Goal: Task Accomplishment & Management: Complete application form

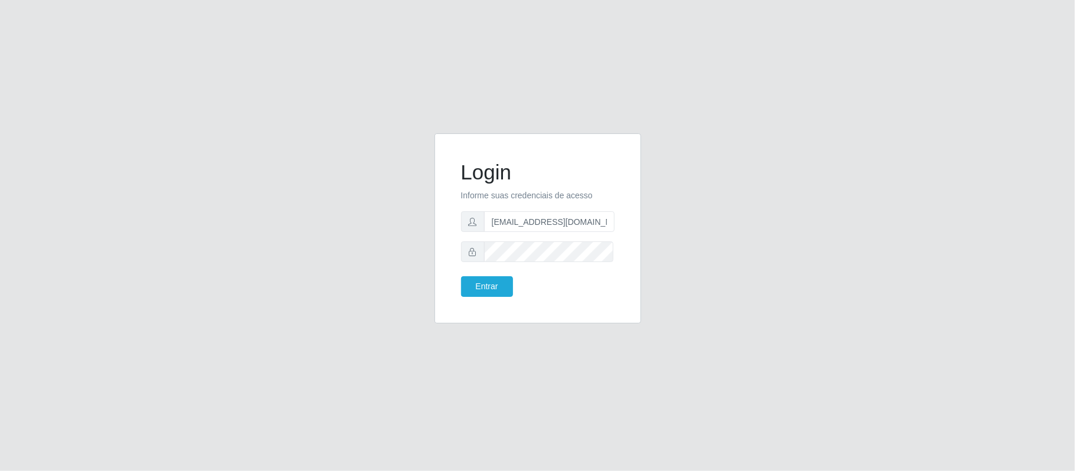
click at [506, 228] on input "[EMAIL_ADDRESS][DOMAIN_NAME]" at bounding box center [549, 221] width 130 height 21
drag, startPoint x: 550, startPoint y: 218, endPoint x: 645, endPoint y: 218, distance: 95.0
click at [645, 218] on div "Login Informe suas credenciais de acesso [EMAIL_ADDRESS][DOMAIN_NAME] Entrar" at bounding box center [537, 235] width 224 height 204
type input "[EMAIL_ADDRESS][DOMAIN_NAME]"
click at [480, 291] on button "Entrar" at bounding box center [487, 286] width 52 height 21
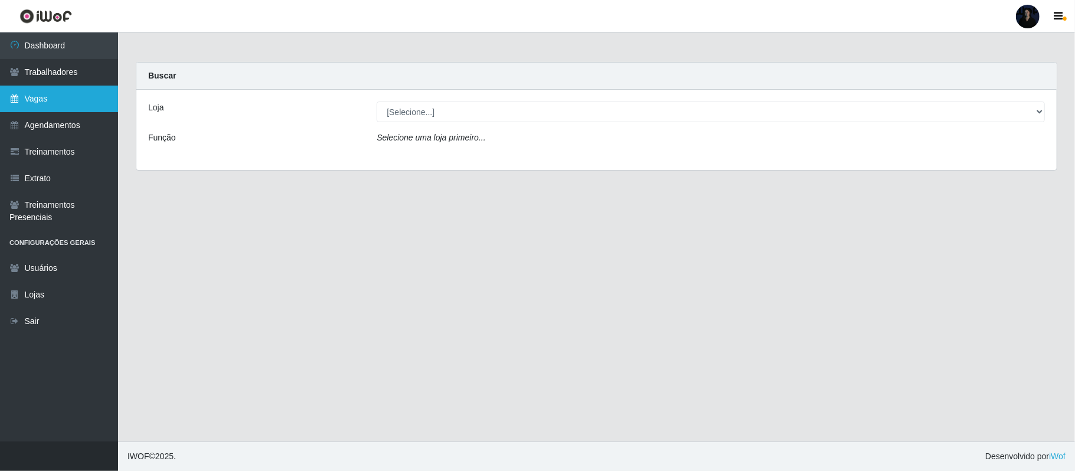
click at [8, 101] on link "Vagas" at bounding box center [59, 99] width 118 height 27
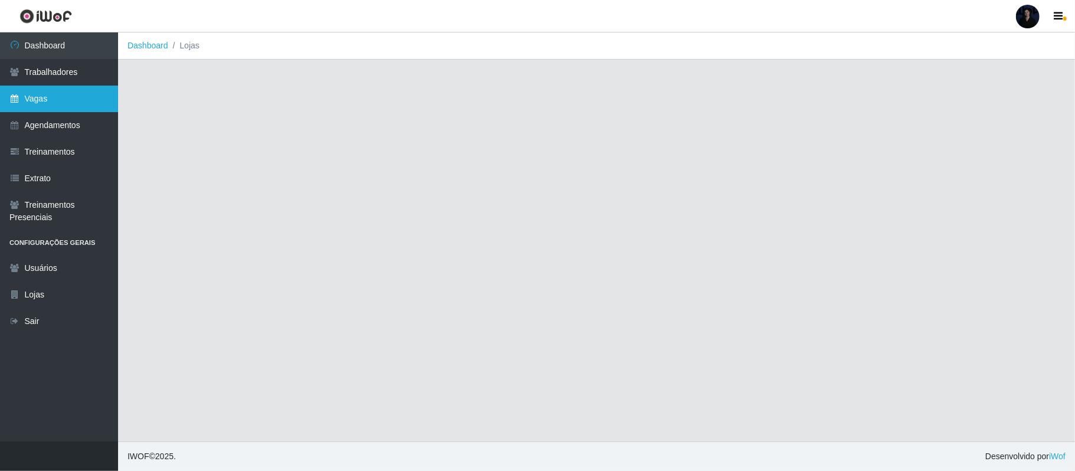
click at [39, 94] on link "Vagas" at bounding box center [59, 99] width 118 height 27
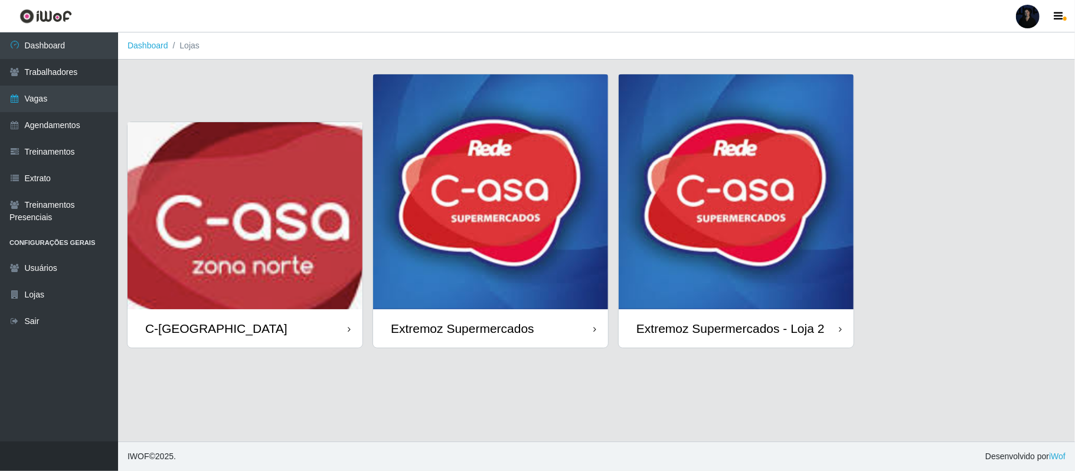
click at [461, 231] on img at bounding box center [490, 191] width 235 height 235
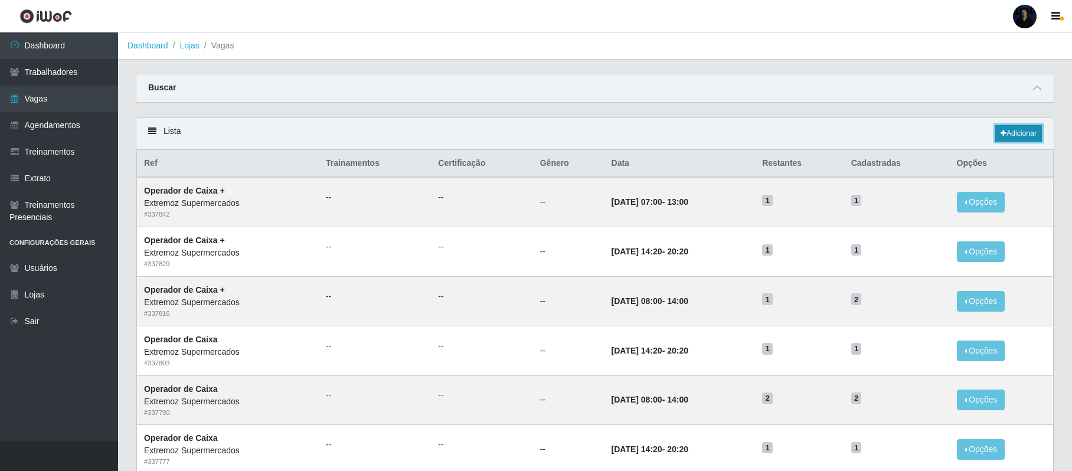
click at [1003, 133] on icon at bounding box center [1003, 133] width 6 height 7
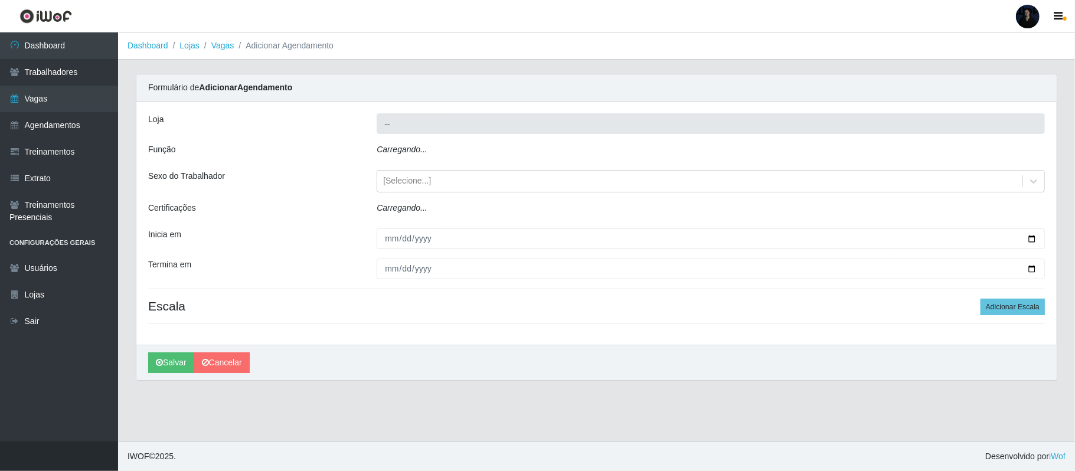
type input "Extremoz Supermercados"
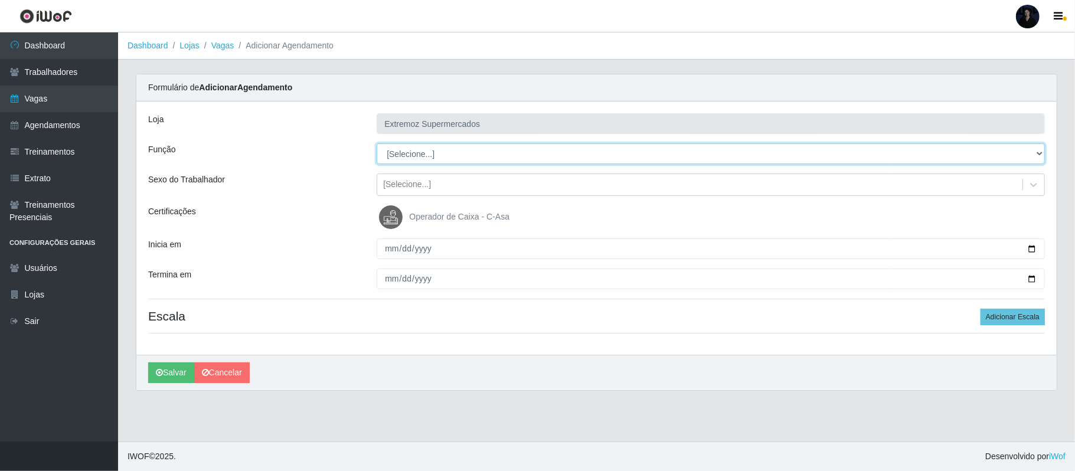
click at [439, 151] on select "[Selecione...] ASG ASG + ASG ++ Embalador Embalador + Embalador ++ Operador de …" at bounding box center [710, 153] width 668 height 21
select select "72"
click at [376, 144] on select "[Selecione...] ASG ASG + ASG ++ Embalador Embalador + Embalador ++ Operador de …" at bounding box center [710, 153] width 668 height 21
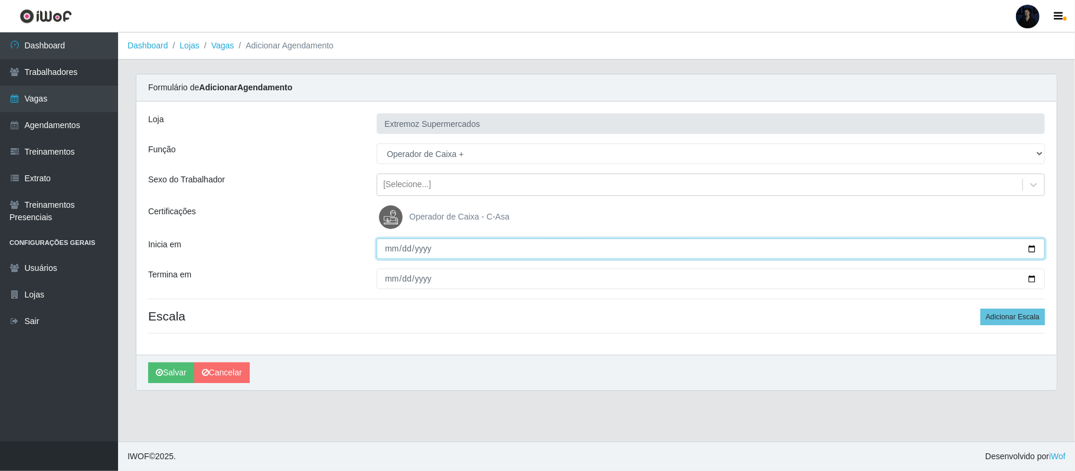
click at [1029, 248] on input "Inicia em" at bounding box center [710, 248] width 668 height 21
type input "2025-10-05"
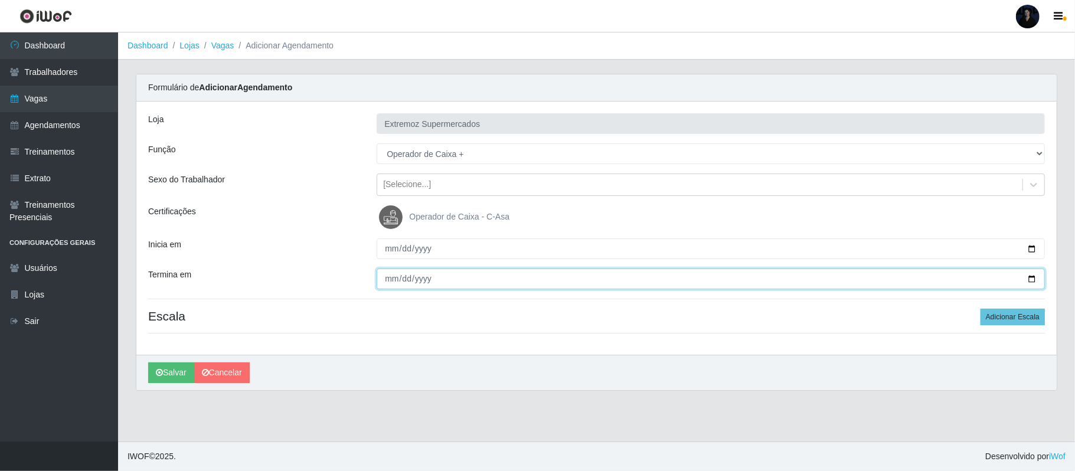
click at [1029, 279] on input "Termina em" at bounding box center [710, 279] width 668 height 21
type input "2025-10-05"
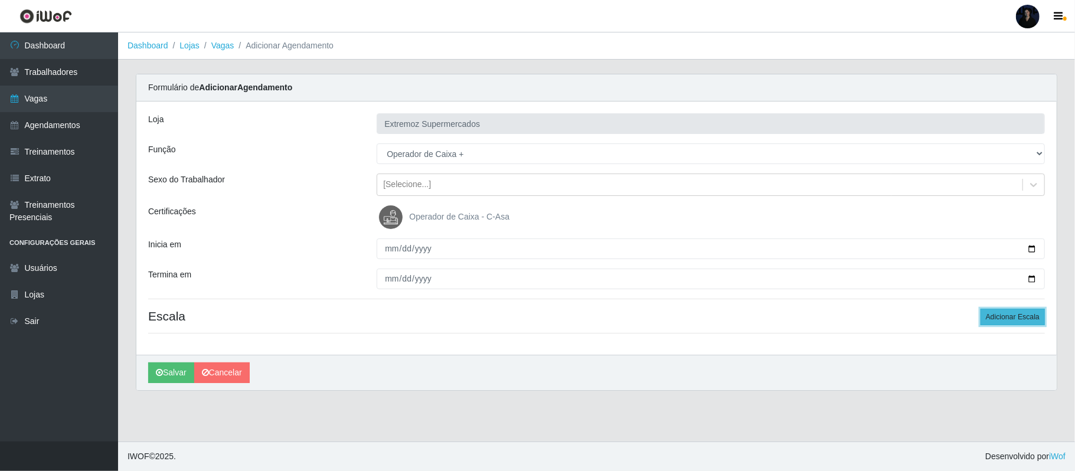
click at [1019, 320] on button "Adicionar Escala" at bounding box center [1012, 317] width 64 height 17
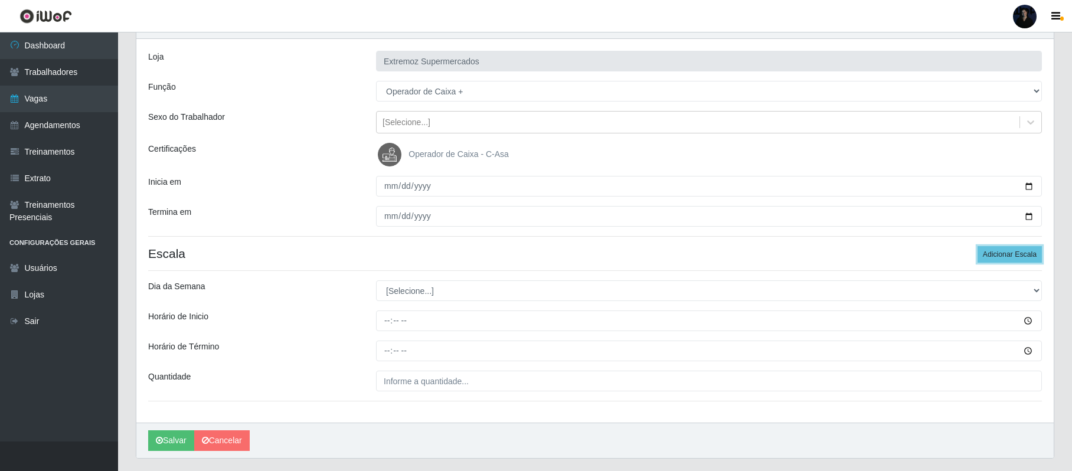
scroll to position [78, 0]
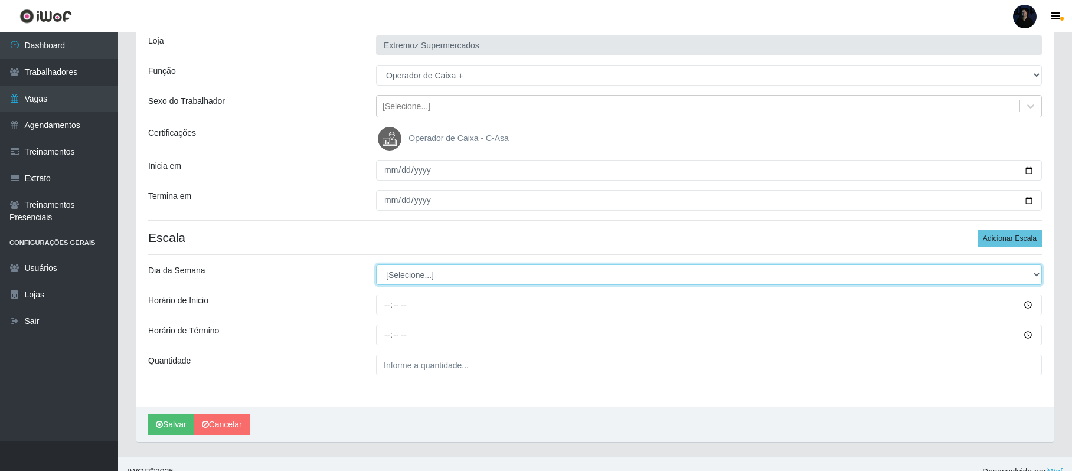
click at [414, 273] on select "[Selecione...] Segunda Terça Quarta Quinta Sexta Sábado Domingo" at bounding box center [709, 274] width 666 height 21
select select "0"
click at [376, 266] on select "[Selecione...] Segunda Terça Quarta Quinta Sexta Sábado Domingo" at bounding box center [709, 274] width 666 height 21
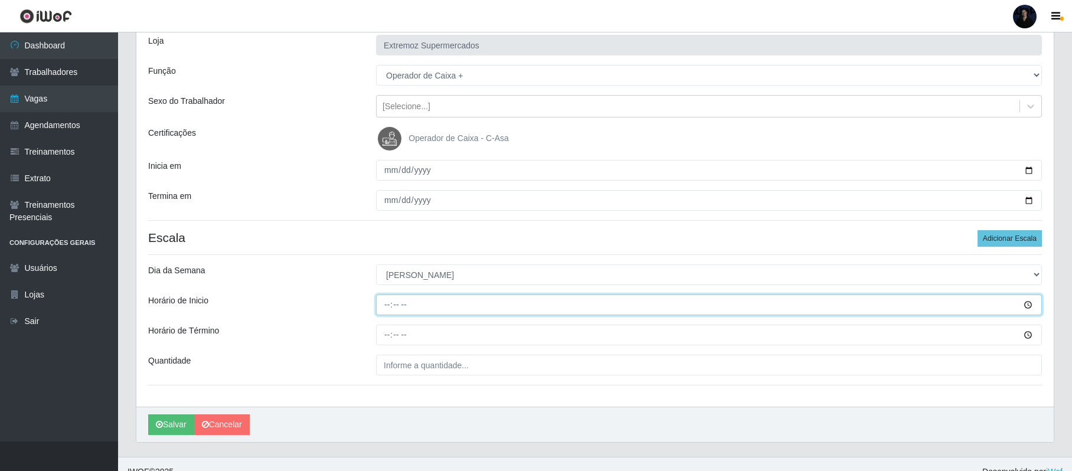
click at [388, 304] on input "Horário de Inicio" at bounding box center [709, 304] width 666 height 21
type input "07:00"
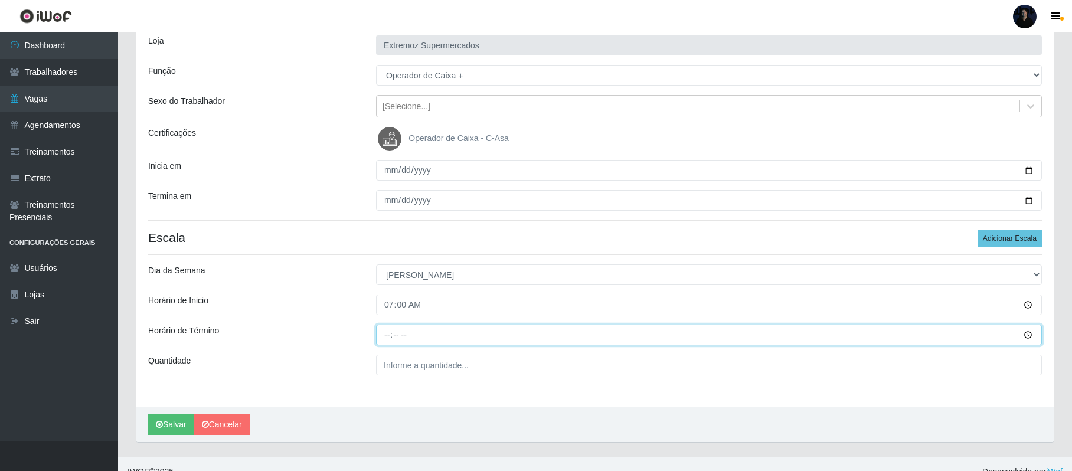
click at [384, 333] on input "Horário de Término" at bounding box center [709, 335] width 666 height 21
type input "13:00"
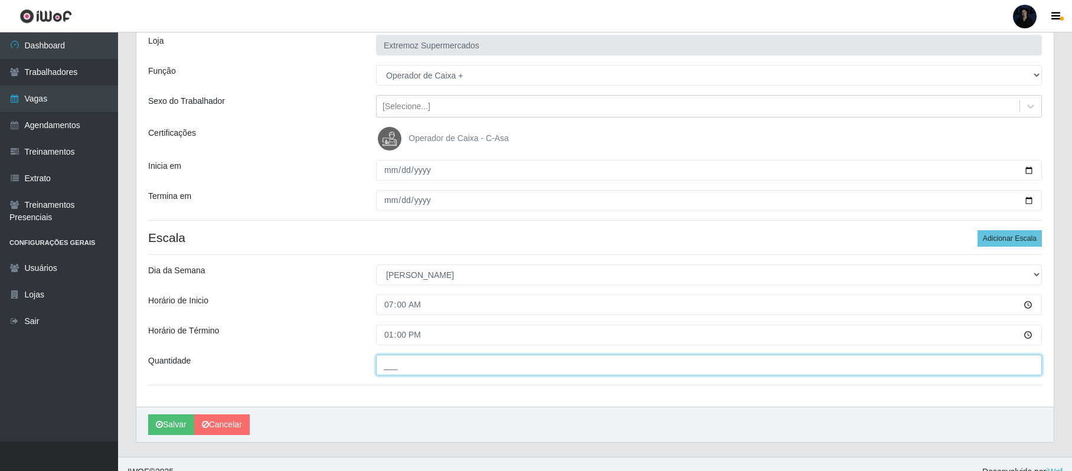
click at [387, 362] on input "___" at bounding box center [709, 365] width 666 height 21
type input "1__"
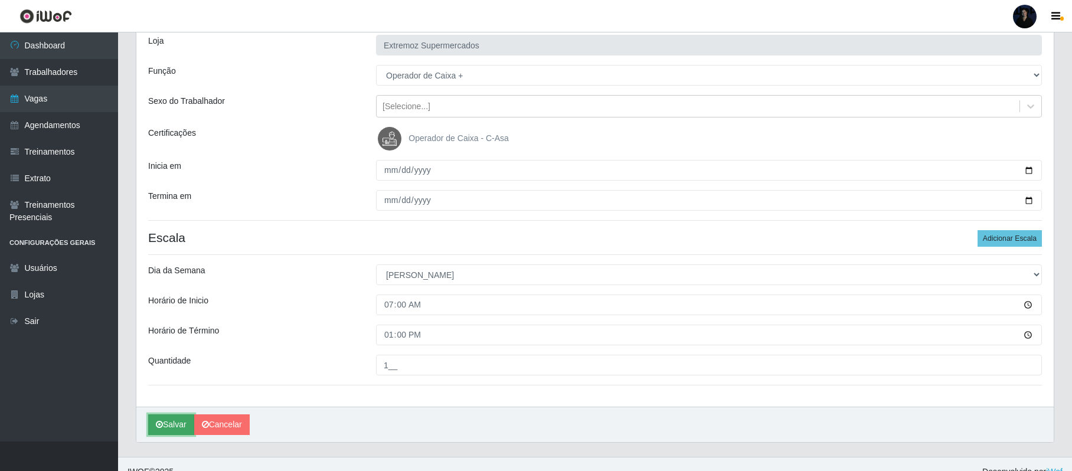
click at [157, 433] on button "Salvar" at bounding box center [171, 424] width 46 height 21
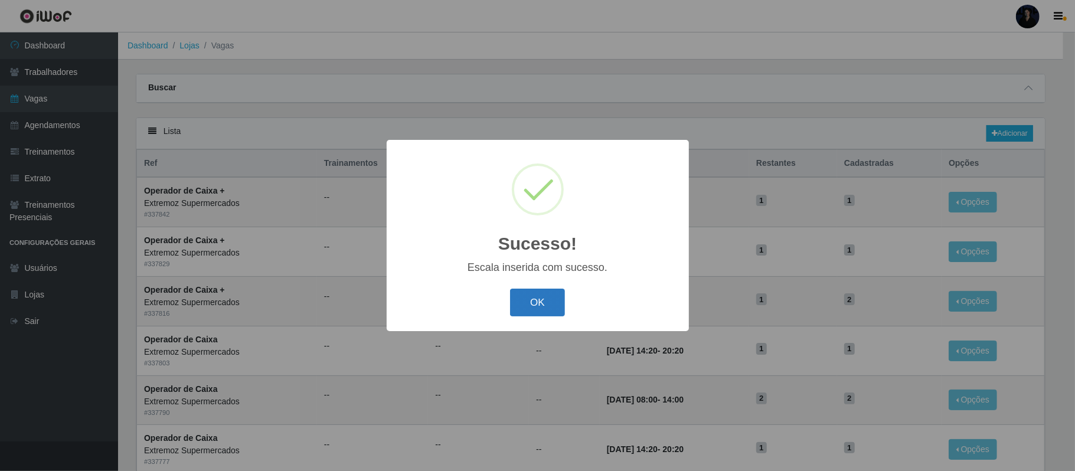
click at [537, 304] on button "OK" at bounding box center [537, 303] width 55 height 28
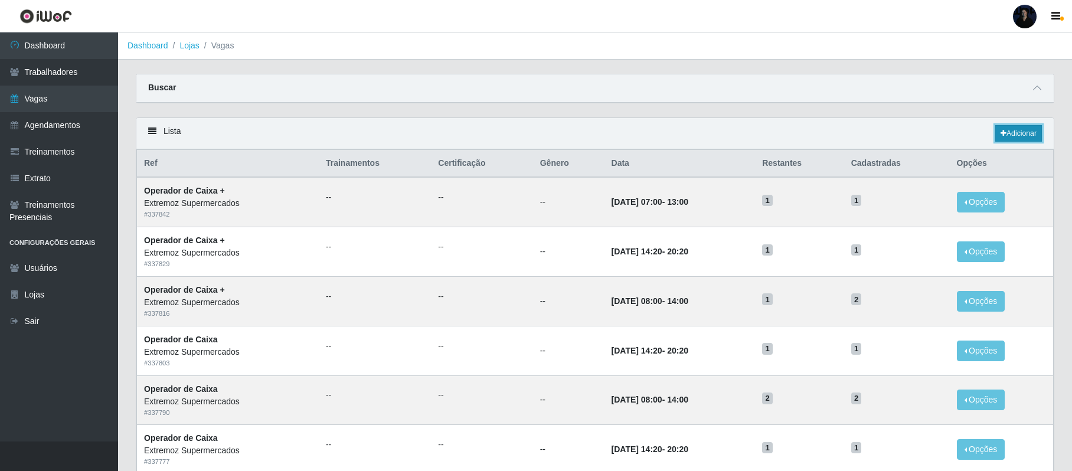
click at [1022, 133] on link "Adicionar" at bounding box center [1018, 133] width 47 height 17
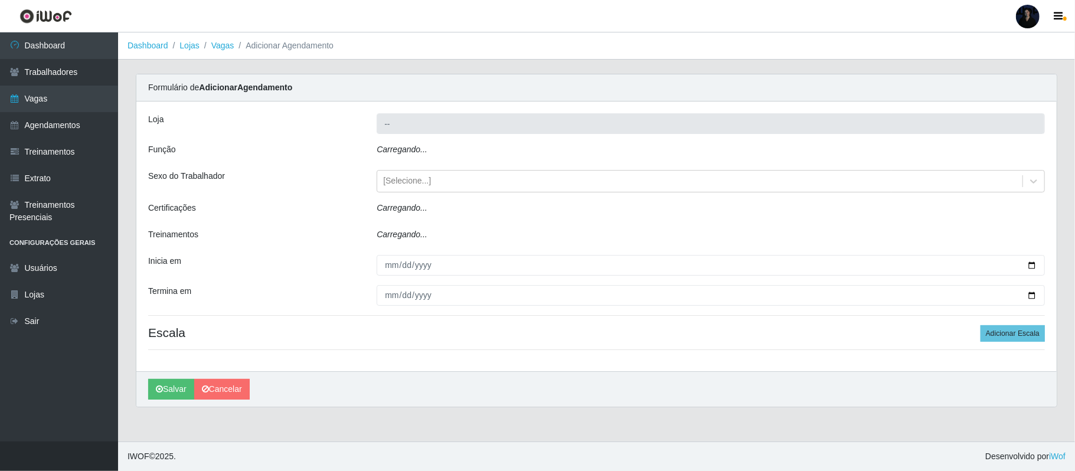
type input "Extremoz Supermercados"
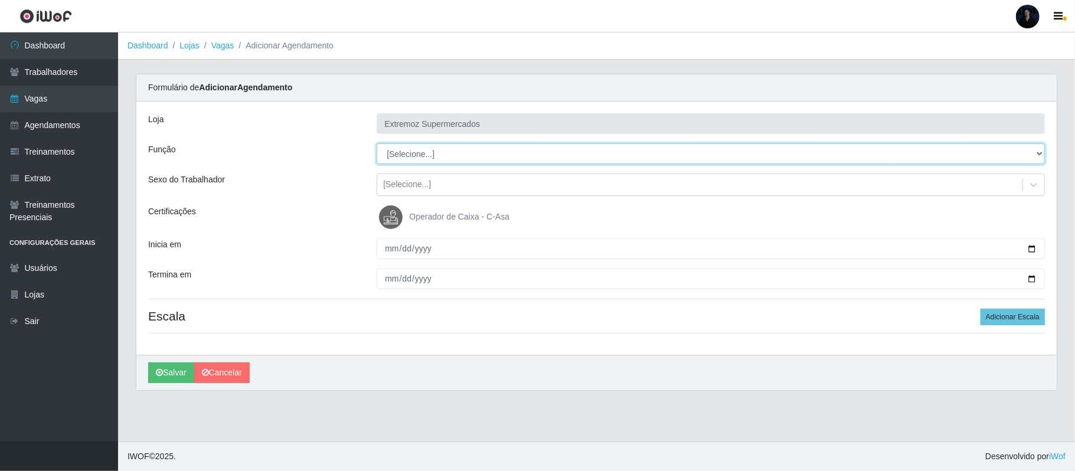
click at [465, 148] on select "[Selecione...] ASG ASG + ASG ++ Embalador Embalador + Embalador ++ Operador de …" at bounding box center [710, 153] width 668 height 21
select select "72"
click at [376, 144] on select "[Selecione...] ASG ASG + ASG ++ Embalador Embalador + Embalador ++ Operador de …" at bounding box center [710, 153] width 668 height 21
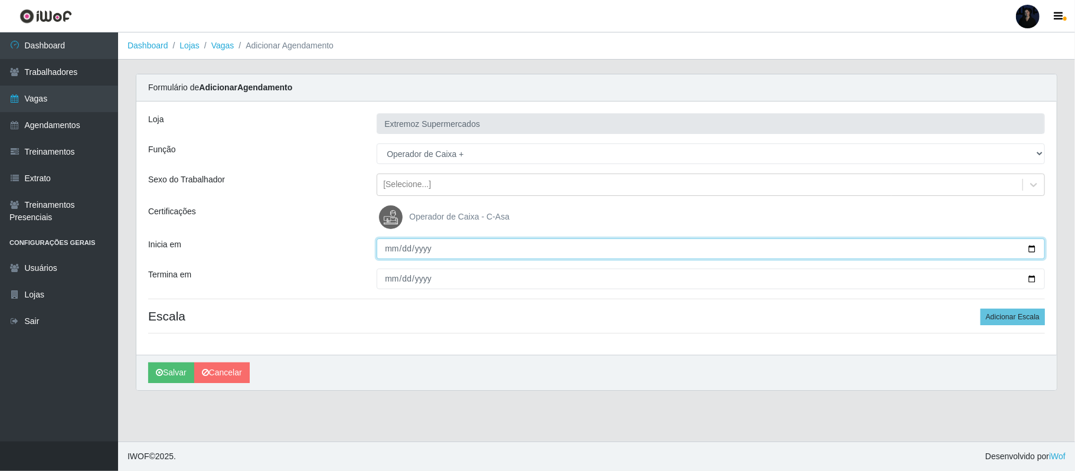
click at [1028, 251] on input "Inicia em" at bounding box center [710, 248] width 668 height 21
click at [477, 249] on input "Inicia em" at bounding box center [710, 248] width 668 height 21
click at [1032, 248] on input "Inicia em" at bounding box center [710, 248] width 668 height 21
type input "2025-10-12"
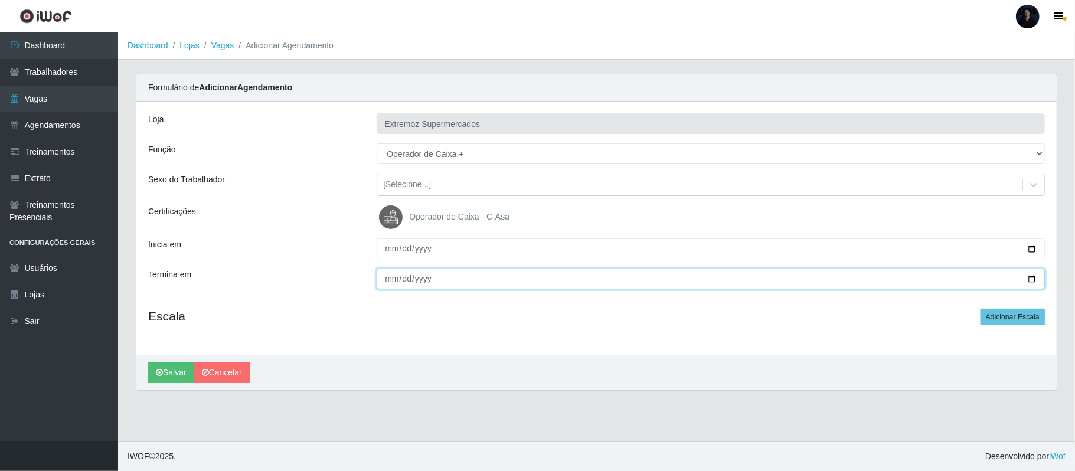
click at [1028, 277] on input "Termina em" at bounding box center [710, 279] width 668 height 21
type input "2025-10-26"
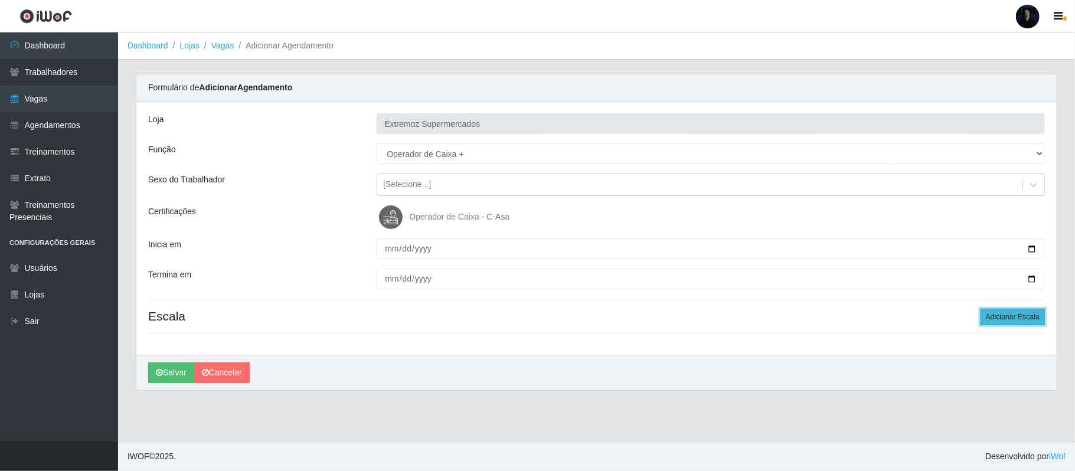
click at [995, 319] on button "Adicionar Escala" at bounding box center [1012, 317] width 64 height 17
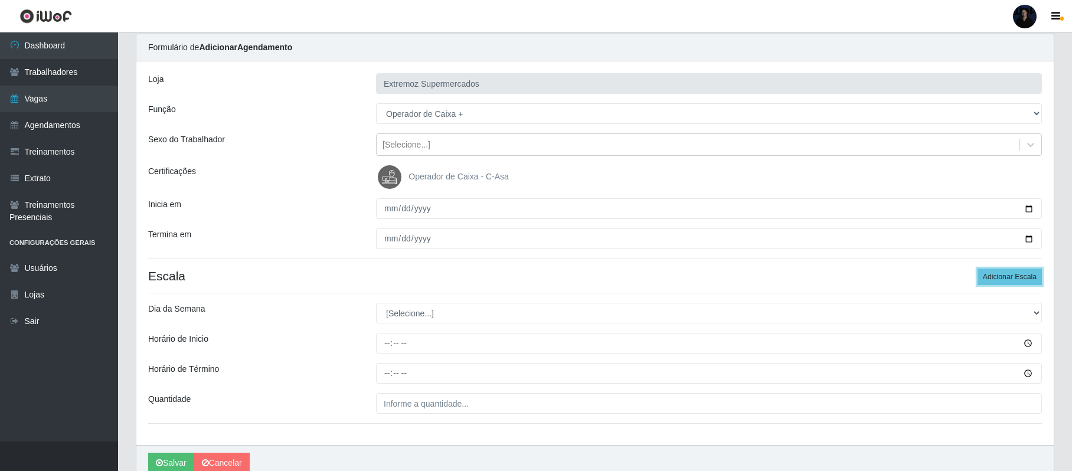
scroll to position [96, 0]
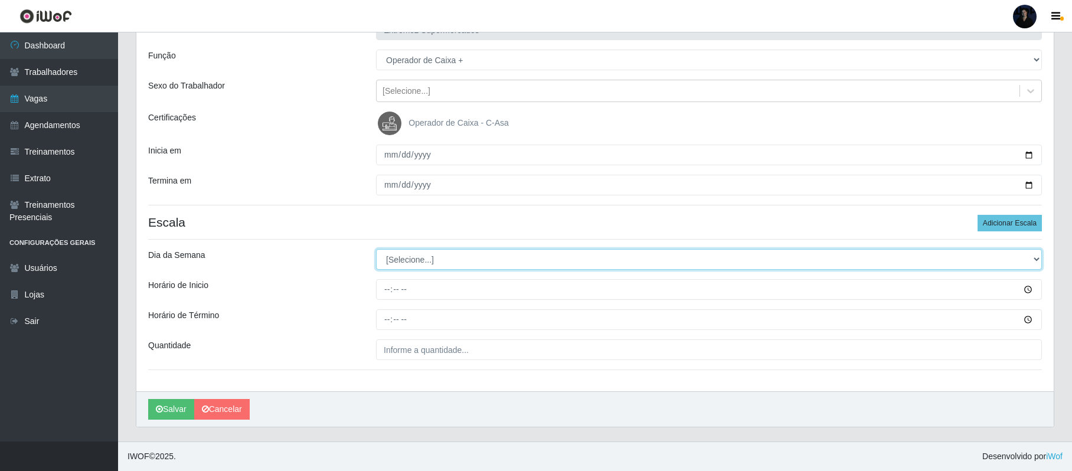
drag, startPoint x: 420, startPoint y: 256, endPoint x: 421, endPoint y: 267, distance: 11.2
click at [420, 256] on select "[Selecione...] Segunda Terça Quarta Quinta Sexta Sábado Domingo" at bounding box center [709, 259] width 666 height 21
select select "0"
click at [376, 249] on select "[Selecione...] Segunda Terça Quarta Quinta Sexta Sábado Domingo" at bounding box center [709, 259] width 666 height 21
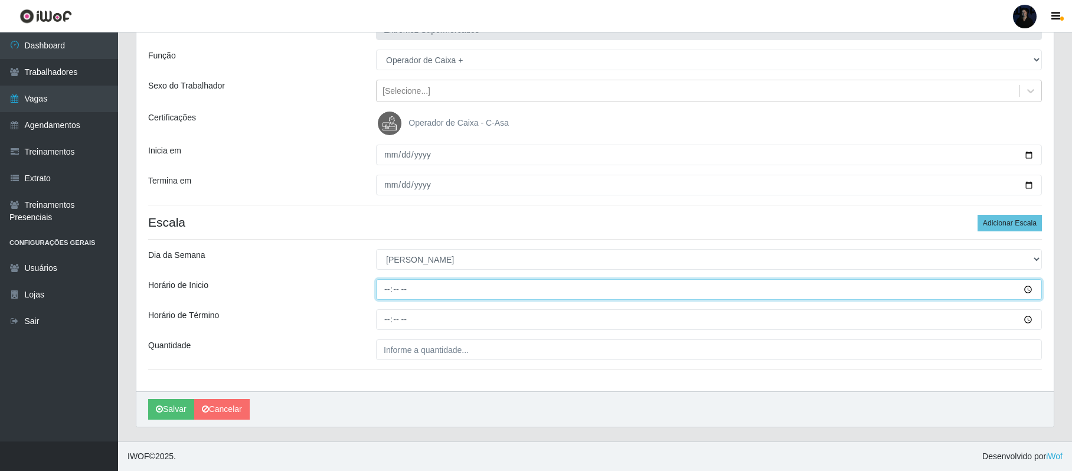
click at [386, 289] on input "Horário de Inicio" at bounding box center [709, 289] width 666 height 21
type input "07:00"
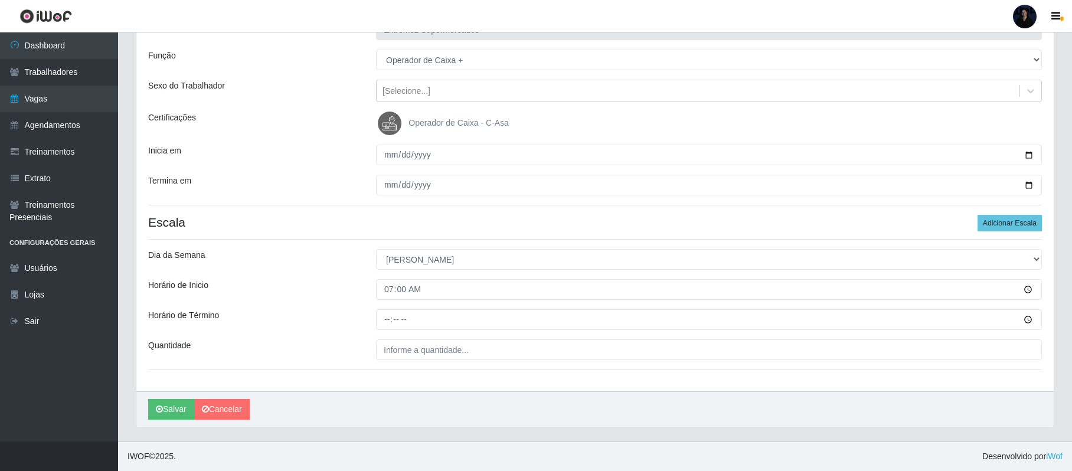
click at [390, 300] on div "Loja Extremoz Supermercados Função [Selecione...] ASG ASG + ASG ++ Embalador Em…" at bounding box center [594, 200] width 917 height 384
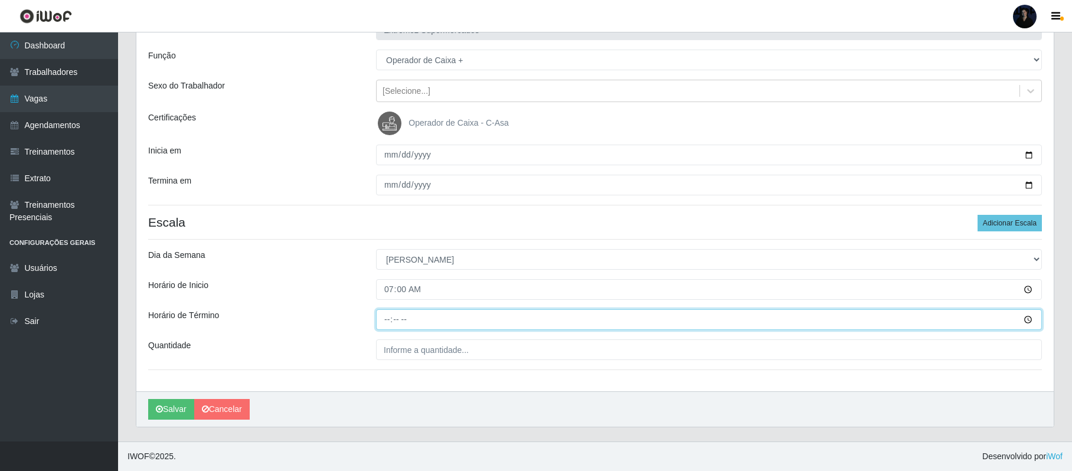
click at [384, 317] on input "Horário de Término" at bounding box center [709, 319] width 666 height 21
type input "13:00"
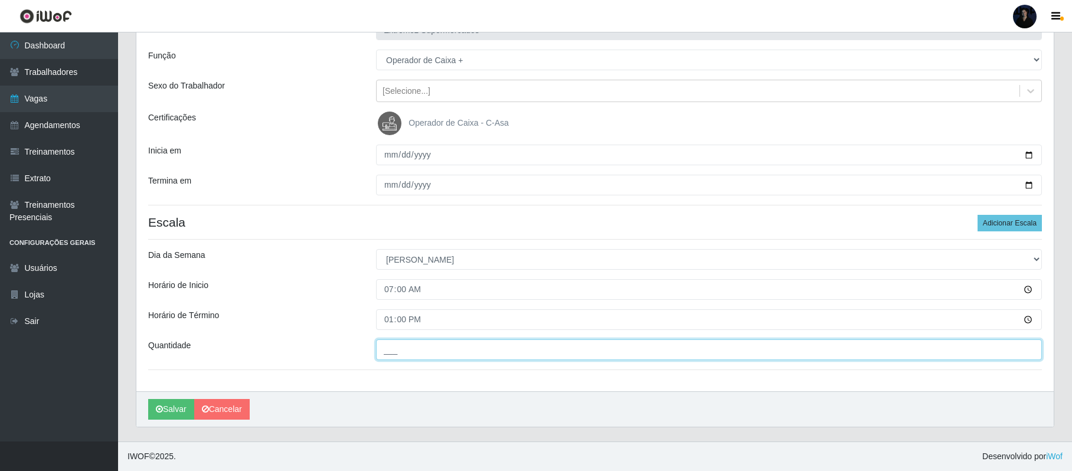
click at [395, 349] on input "___" at bounding box center [709, 349] width 666 height 21
type input "2__"
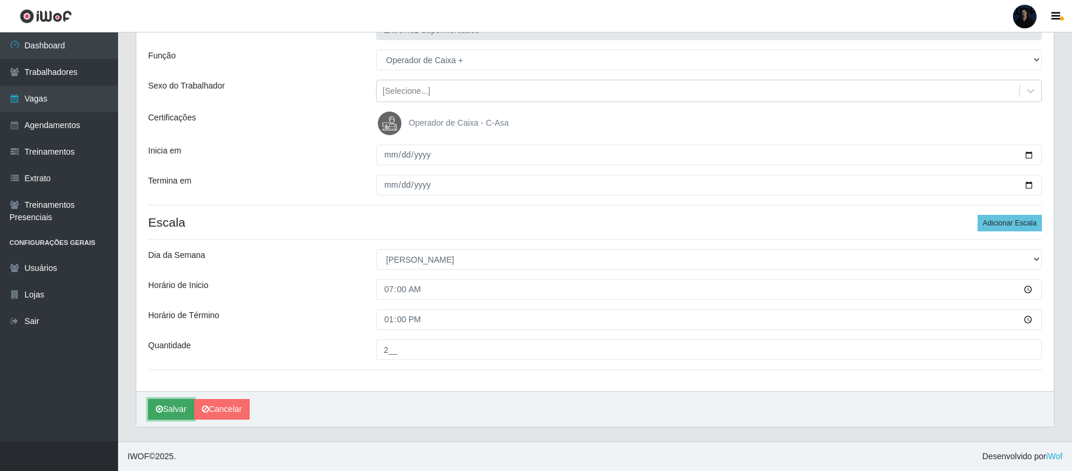
click at [163, 409] on icon "submit" at bounding box center [159, 409] width 7 height 8
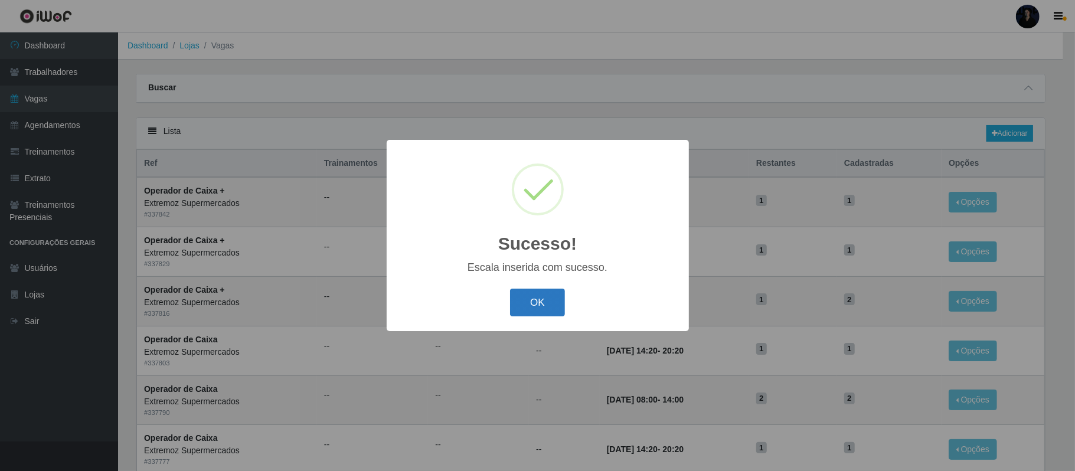
click at [544, 302] on button "OK" at bounding box center [537, 303] width 55 height 28
